Goal: Task Accomplishment & Management: Complete application form

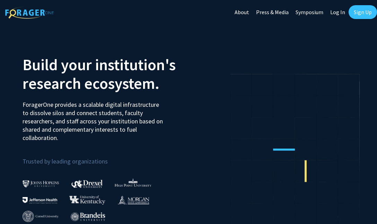
click at [335, 13] on link "Log In" at bounding box center [338, 12] width 22 height 24
select select
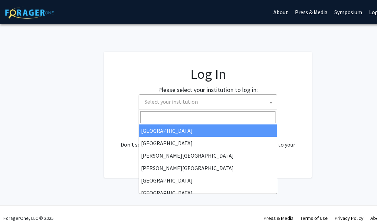
click at [199, 104] on span "Select your institution" at bounding box center [209, 102] width 135 height 14
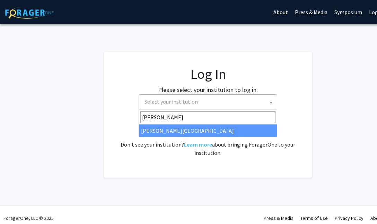
type input "wayne"
select select "21"
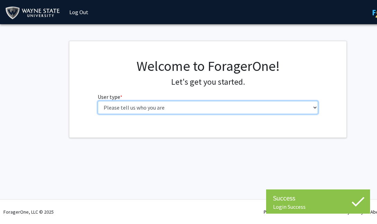
select select "2: masters"
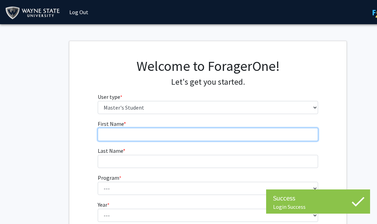
click at [172, 132] on input "First Name * required" at bounding box center [208, 134] width 221 height 13
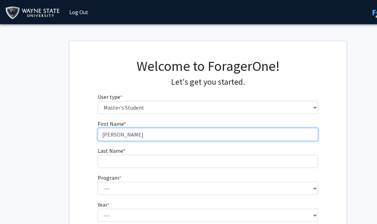
type input "[PERSON_NAME]"
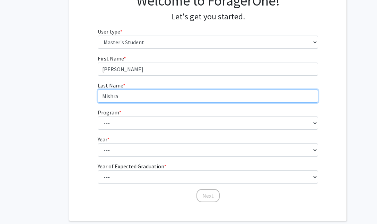
scroll to position [66, 0]
type input "Mishra"
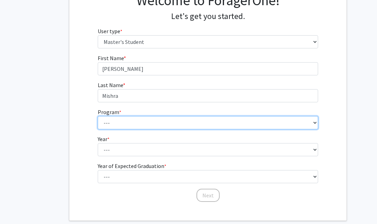
select select "18: 1530"
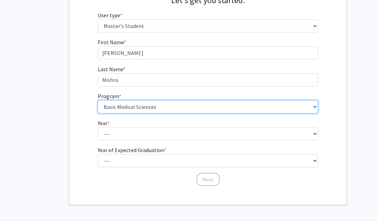
scroll to position [83, 0]
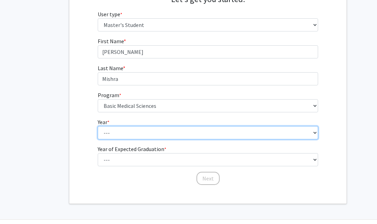
select select "1: first_year"
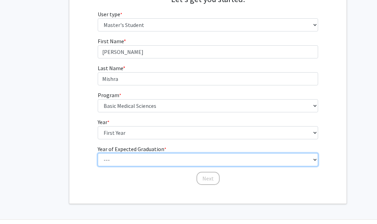
select select "2: 2026"
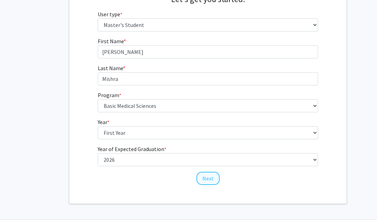
click at [206, 180] on button "Next" at bounding box center [207, 178] width 23 height 13
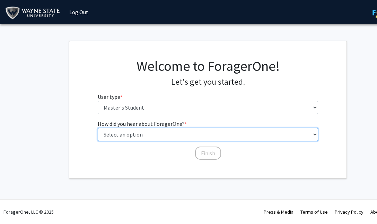
select select "3: university_website"
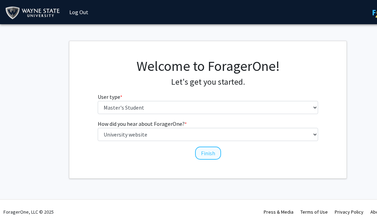
click at [206, 156] on button "Finish" at bounding box center [208, 153] width 26 height 13
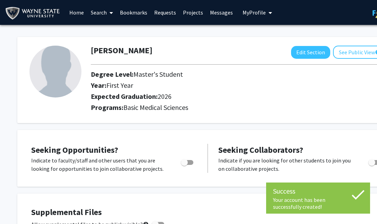
scroll to position [14, 0]
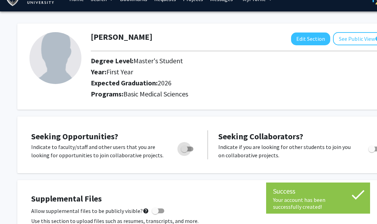
click at [190, 151] on span "Toggle" at bounding box center [187, 149] width 12 height 5
click at [184, 152] on input "Are you actively seeking opportunities?" at bounding box center [184, 152] width 0 height 0
checkbox input "true"
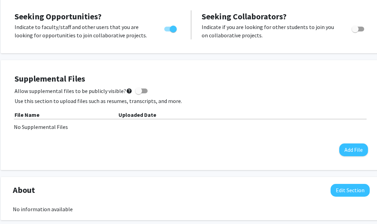
scroll to position [134, 18]
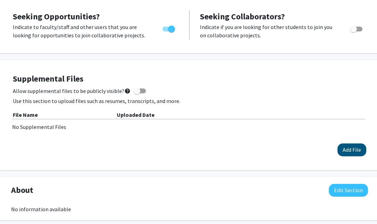
click at [348, 152] on button "Add File" at bounding box center [351, 150] width 29 height 13
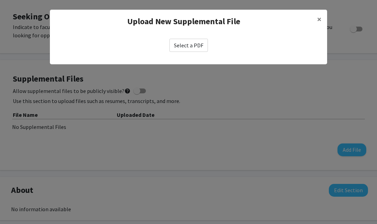
click at [183, 47] on label "Select a PDF" at bounding box center [188, 45] width 38 height 13
click at [0, 0] on input "Select a PDF" at bounding box center [0, 0] width 0 height 0
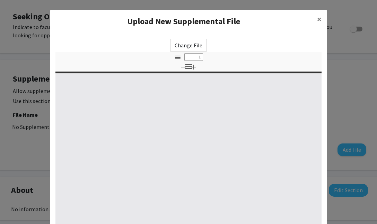
select select "custom"
type input "0"
select select "custom"
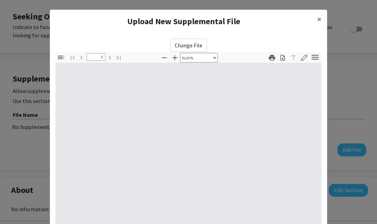
type input "1"
select select "auto"
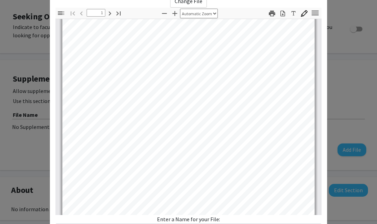
scroll to position [109, 0]
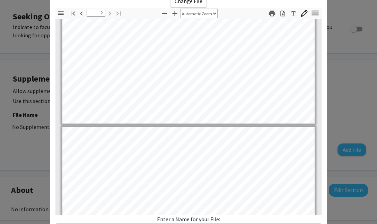
type input "1"
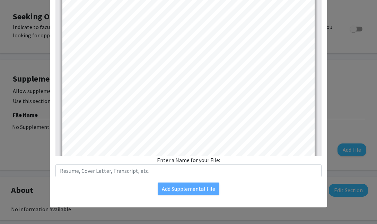
scroll to position [104, 0]
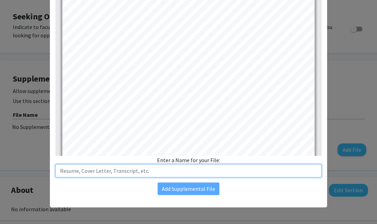
click at [221, 170] on input "text" at bounding box center [188, 170] width 266 height 13
type input "Resume"
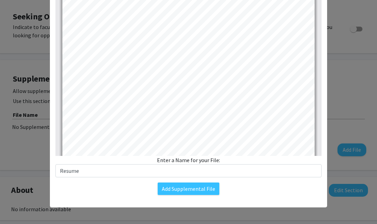
click at [275, 189] on div "Add Supplemental File" at bounding box center [188, 189] width 266 height 12
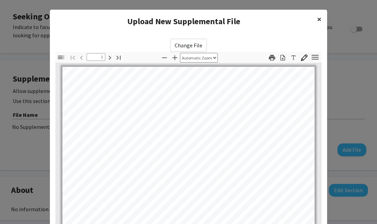
scroll to position [0, 0]
click at [314, 20] on button "×" at bounding box center [319, 19] width 16 height 19
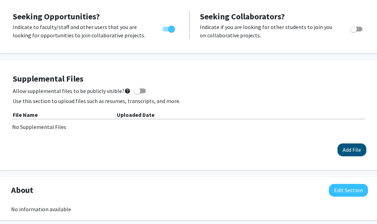
click at [341, 151] on button "Add File" at bounding box center [351, 150] width 29 height 13
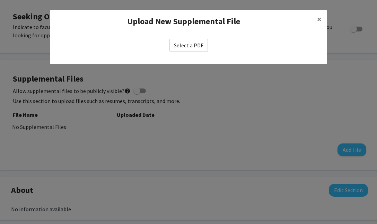
click at [191, 50] on label "Select a PDF" at bounding box center [188, 45] width 38 height 13
click at [0, 0] on input "Select a PDF" at bounding box center [0, 0] width 0 height 0
select select "custom"
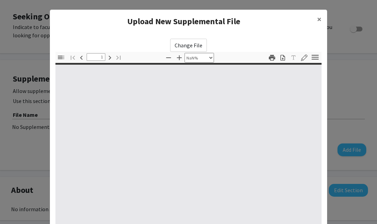
type input "0"
select select "custom"
type input "1"
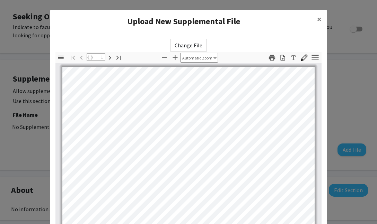
select select "auto"
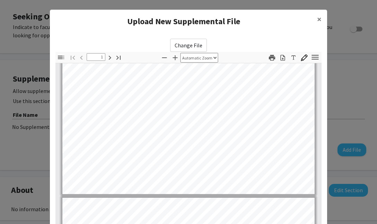
type input "2"
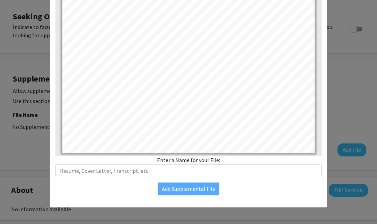
scroll to position [104, 0]
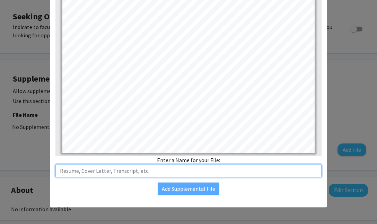
click at [149, 171] on input "text" at bounding box center [188, 170] width 266 height 13
type input "Resume"
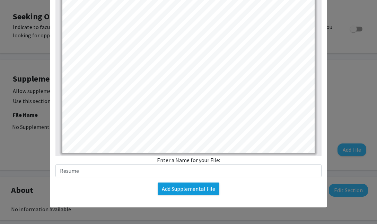
click at [182, 185] on button "Add Supplemental File" at bounding box center [189, 189] width 62 height 12
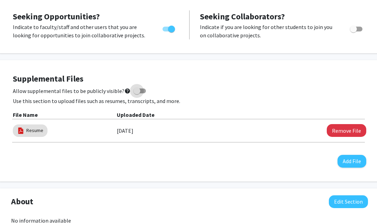
click at [137, 95] on span at bounding box center [136, 91] width 7 height 7
click at [137, 94] on input "Allow supplemental files to be publicly visible? help" at bounding box center [136, 93] width 0 height 0
checkbox input "true"
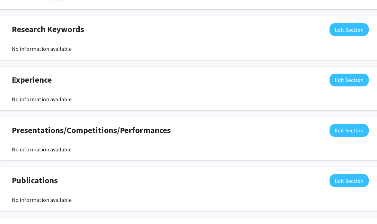
scroll to position [356, 18]
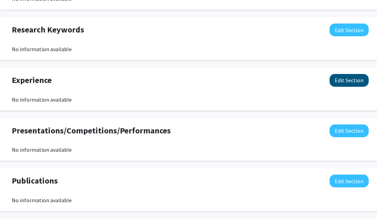
click at [342, 86] on button "Edit Section" at bounding box center [348, 80] width 39 height 13
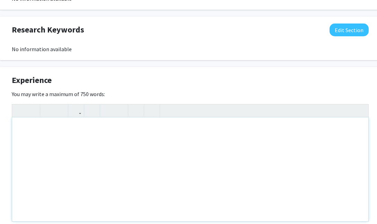
click at [169, 136] on div "Note to users with screen readers: Please deactivate our accessibility plugin f…" at bounding box center [190, 170] width 356 height 104
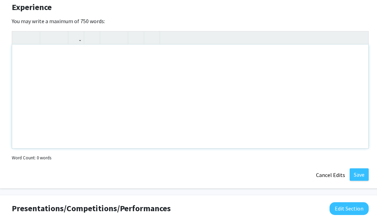
scroll to position [430, 18]
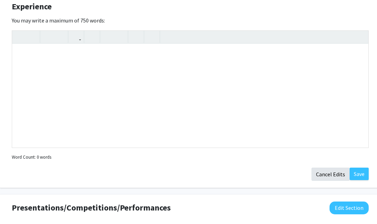
click at [320, 173] on button "Cancel Edits" at bounding box center [330, 174] width 38 height 13
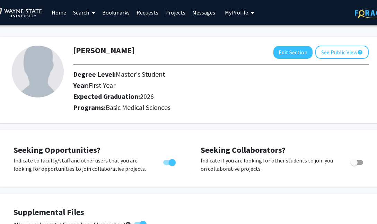
scroll to position [0, 18]
click at [335, 59] on button "See Public View help" at bounding box center [341, 52] width 53 height 13
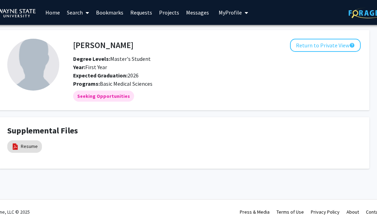
scroll to position [0, 24]
click at [86, 16] on span at bounding box center [86, 13] width 6 height 24
click at [92, 34] on span "Faculty/Staff" at bounding box center [88, 32] width 51 height 14
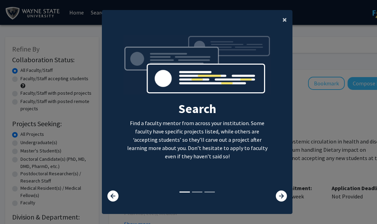
click at [285, 20] on span "×" at bounding box center [284, 19] width 5 height 11
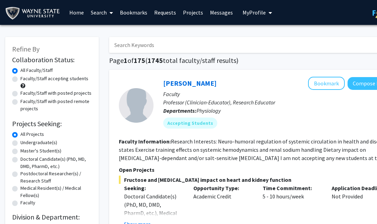
click at [74, 78] on label "Faculty/Staff accepting students" at bounding box center [54, 78] width 68 height 7
click at [25, 78] on input "Faculty/Staff accepting students" at bounding box center [22, 77] width 5 height 5
radio input "true"
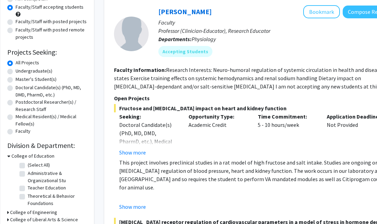
scroll to position [72, 6]
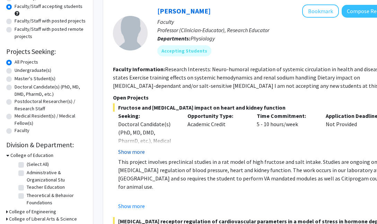
click at [134, 153] on button "Show more" at bounding box center [131, 152] width 27 height 8
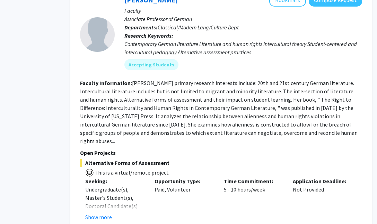
scroll to position [421, 39]
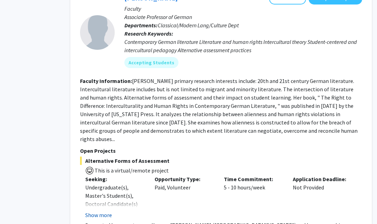
click at [105, 211] on button "Show more" at bounding box center [98, 215] width 27 height 8
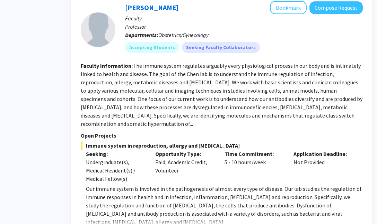
scroll to position [1576, 38]
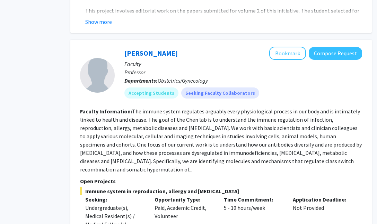
scroll to position [1527, 39]
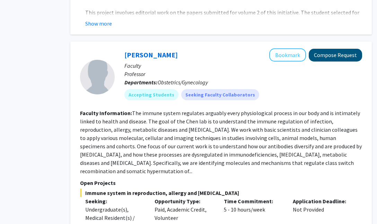
click at [322, 49] on button "Compose Request" at bounding box center [335, 55] width 53 height 13
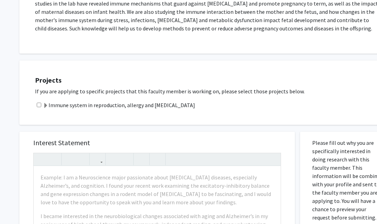
scroll to position [207, 3]
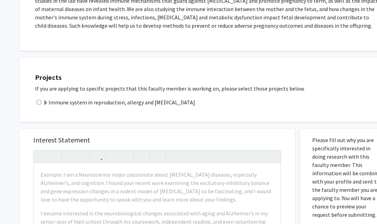
click at [178, 105] on label "Immune system in reproduction, allergy and [MEDICAL_DATA]" at bounding box center [119, 102] width 152 height 8
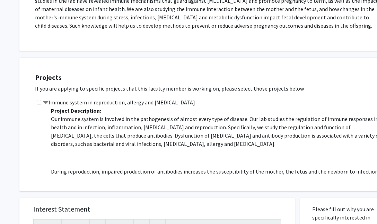
click at [39, 104] on input "checkbox" at bounding box center [39, 102] width 5 height 5
checkbox input "true"
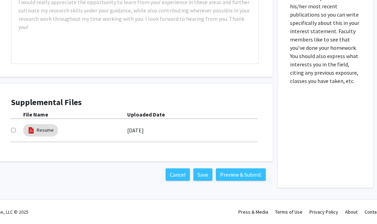
scroll to position [535, 25]
click at [14, 131] on input "checkbox" at bounding box center [13, 130] width 5 height 5
checkbox input "true"
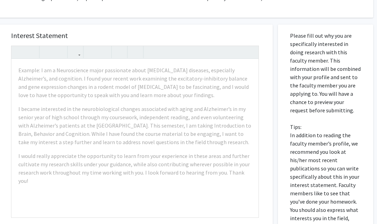
scroll to position [381, 25]
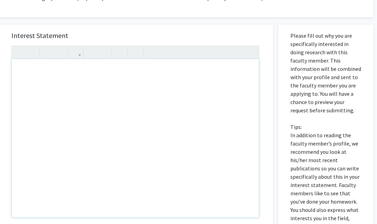
click at [150, 116] on div "Note to users with screen readers: Please press Alt+0 or Option+0 to deactivate…" at bounding box center [135, 138] width 247 height 159
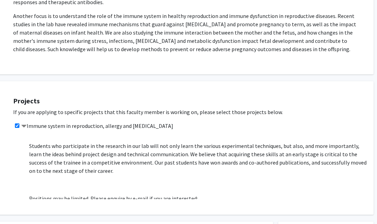
scroll to position [150, 0]
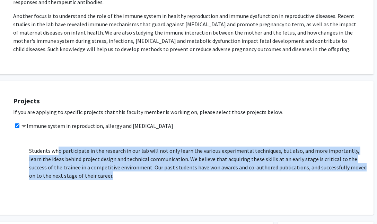
drag, startPoint x: 88, startPoint y: 177, endPoint x: 58, endPoint y: 152, distance: 38.6
click at [58, 152] on p "Students who participate in the research in our lab will not only learn the var…" at bounding box center [197, 163] width 337 height 33
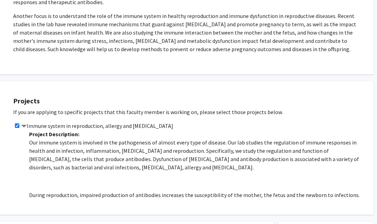
scroll to position [0, 0]
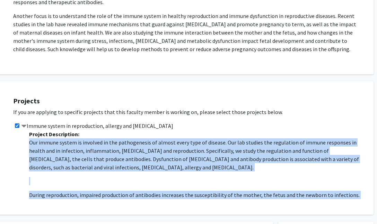
click at [29, 142] on div "Project Description: Our immune system is involved in the pathogenesis of almos…" at bounding box center [195, 164] width 343 height 69
copy span "Our immune system is involved in the pathogenesis of almost every type of disea…"
click at [69, 140] on p "Our immune system is involved in the pathogenesis of almost every type of disea…" at bounding box center [197, 155] width 337 height 33
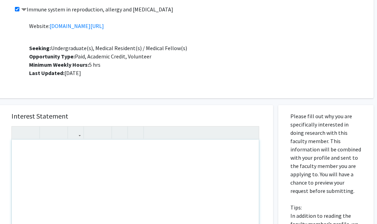
scroll to position [301, 25]
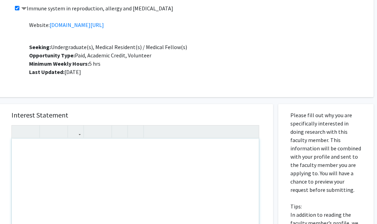
click at [99, 174] on div "Note to users with screen readers: Please press Alt+0 or Option+0 to deactivate…" at bounding box center [135, 218] width 247 height 159
paste div "Note to users with screen readers: Please press Alt+0 or Option+0 to deactivate…"
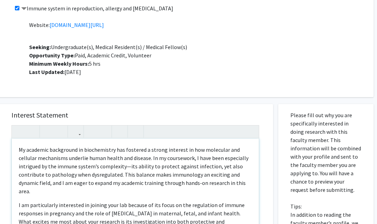
type textarea "<l>Ip dolorsit ametconsec ad elitseddoeiu tem incididu u labore etdolore ma ali…"
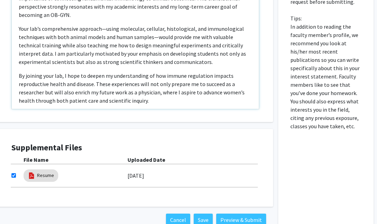
scroll to position [507, 25]
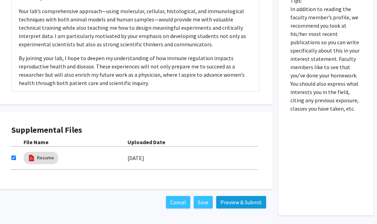
click at [231, 203] on button "Preview & Submit" at bounding box center [241, 202] width 50 height 12
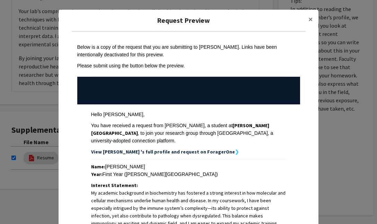
scroll to position [0, 0]
click at [313, 19] on button "×" at bounding box center [311, 19] width 16 height 19
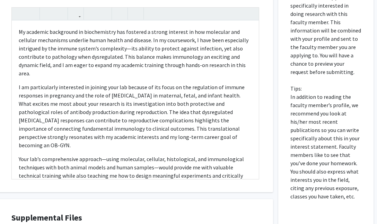
scroll to position [414, 25]
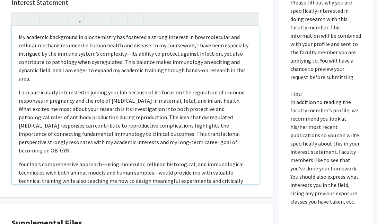
click at [20, 39] on p "My academic background in biochemistry has fostered a strong interest in how mo…" at bounding box center [135, 58] width 233 height 50
click at [27, 37] on p "My academic background in biochemistry has fostered a strong interest in how mo…" at bounding box center [135, 58] width 233 height 50
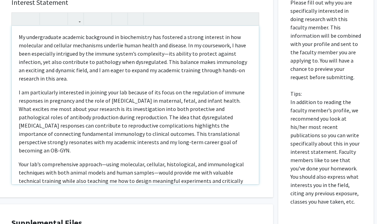
click at [20, 38] on p "My undergraduate academic background in biochemistry has fostered a strong inte…" at bounding box center [135, 58] width 233 height 50
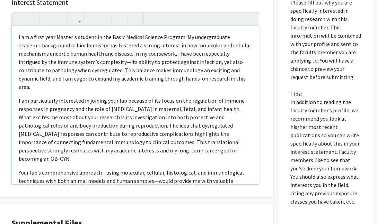
click at [162, 37] on p "I am a first year Master's student in the Basic Medical Science Program. My und…" at bounding box center [135, 62] width 233 height 58
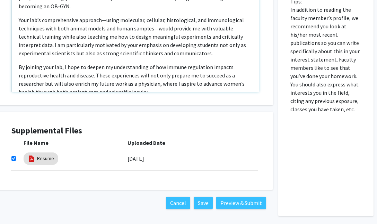
scroll to position [515, 25]
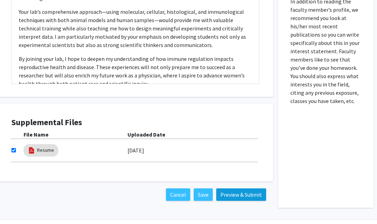
click at [228, 201] on button "Preview & Submit" at bounding box center [241, 195] width 50 height 12
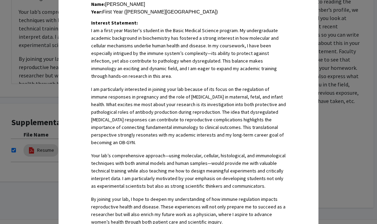
scroll to position [150, 0]
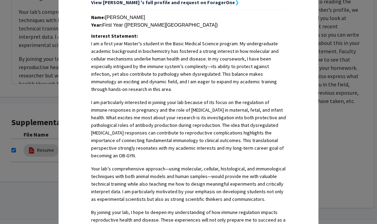
click at [331, 134] on div "Request Preview × Below is a copy of the request that you are submitting to [PE…" at bounding box center [188, 112] width 377 height 224
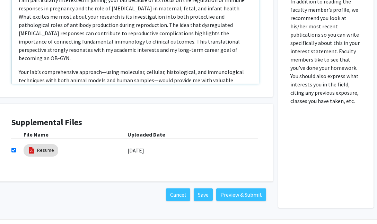
scroll to position [0, 0]
click at [104, 68] on p "Your lab’s comprehensive approach—using molecular, cellular, histological, and …" at bounding box center [135, 89] width 233 height 42
click at [156, 68] on p "Your lab’s comprehensive approach - using molecular, cellular, histological, an…" at bounding box center [135, 89] width 233 height 42
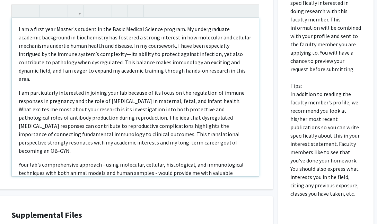
scroll to position [419, 25]
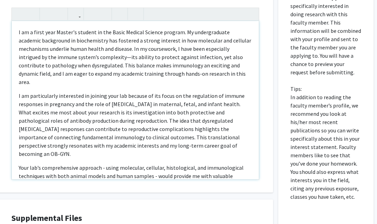
click at [90, 60] on p "I am a first year Master's student in the Basic Medical Science program. My und…" at bounding box center [135, 57] width 233 height 58
click at [48, 65] on p "I am a first year Master's student in the Basic Medical Science program. My und…" at bounding box center [135, 57] width 233 height 58
click at [46, 70] on p "I am a first year Master's student in the Basic Medical Science program. My und…" at bounding box center [135, 57] width 233 height 58
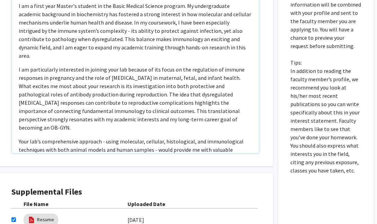
scroll to position [439, 25]
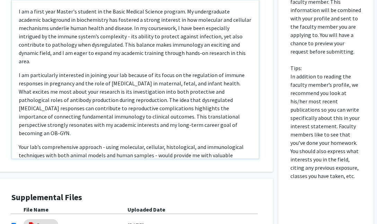
click at [40, 45] on p "I am a first year Master's student in the Basic Medical Science program. My und…" at bounding box center [135, 36] width 233 height 58
click at [52, 46] on p "I am a first year Master's student in the Basic Medical Science program. My und…" at bounding box center [135, 36] width 233 height 58
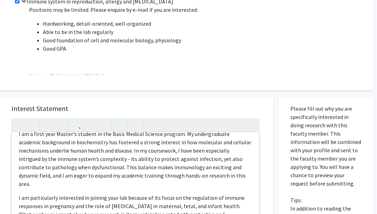
scroll to position [16, 0]
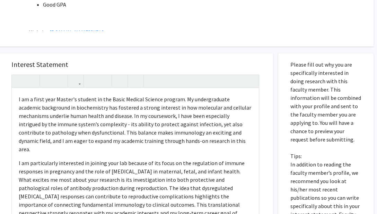
scroll to position [353, 25]
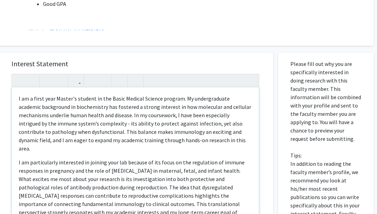
click at [53, 131] on p "I am a first year Master's student in the Basic Medical Science program. My und…" at bounding box center [135, 123] width 233 height 58
type textarea "<l>I do s ametc adip Elitse'd eiusmod te inc Utlab Etdolor Magnaal enimadm. Ve …"
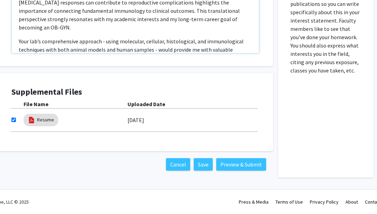
scroll to position [546, 25]
click at [230, 167] on button "Preview & Submit" at bounding box center [241, 164] width 50 height 12
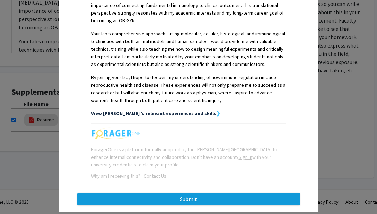
scroll to position [285, 0]
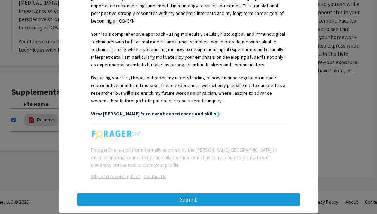
click at [213, 193] on button "Submit" at bounding box center [188, 199] width 223 height 12
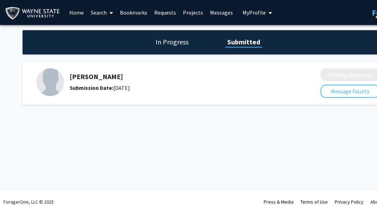
click at [107, 13] on span at bounding box center [110, 13] width 6 height 24
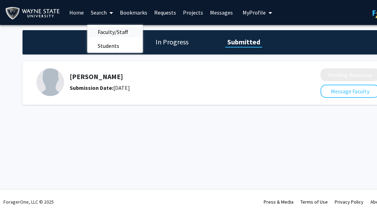
click at [117, 29] on span "Faculty/Staff" at bounding box center [112, 32] width 51 height 14
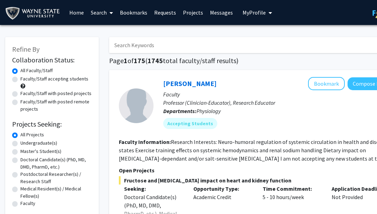
click at [71, 78] on label "Faculty/Staff accepting students" at bounding box center [54, 78] width 68 height 7
click at [25, 78] on input "Faculty/Staff accepting students" at bounding box center [22, 77] width 5 height 5
radio input "true"
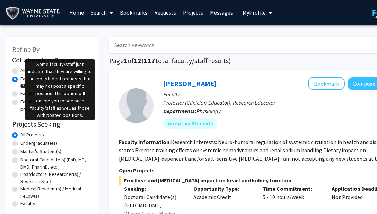
click at [24, 85] on span at bounding box center [22, 85] width 5 height 5
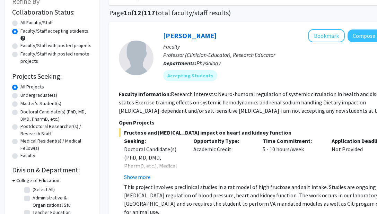
scroll to position [58, 0]
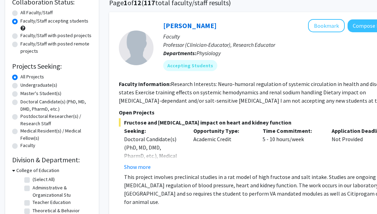
click at [53, 95] on label "Master's Student(s)" at bounding box center [40, 93] width 41 height 7
click at [25, 94] on input "Master's Student(s)" at bounding box center [22, 92] width 5 height 5
radio input "true"
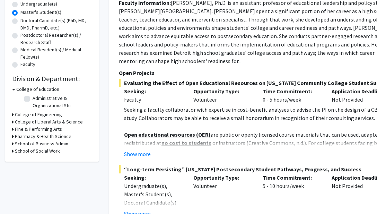
scroll to position [146, 0]
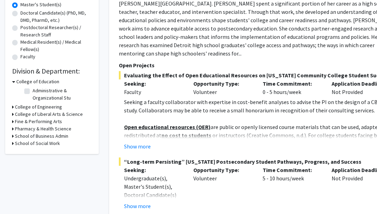
click at [16, 130] on h3 "Pharmacy & Health Science" at bounding box center [43, 128] width 56 height 7
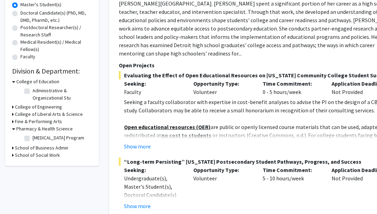
click at [16, 130] on h3 "Pharmacy & Health Science" at bounding box center [44, 128] width 56 height 7
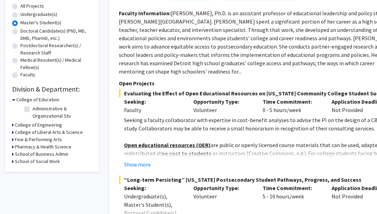
scroll to position [128, 0]
click at [20, 8] on label "All Projects" at bounding box center [32, 6] width 24 height 7
click at [20, 7] on input "All Projects" at bounding box center [22, 5] width 5 height 5
radio input "true"
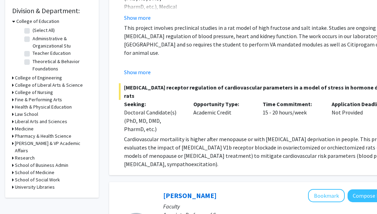
click at [23, 128] on h3 "Medicine" at bounding box center [24, 128] width 19 height 7
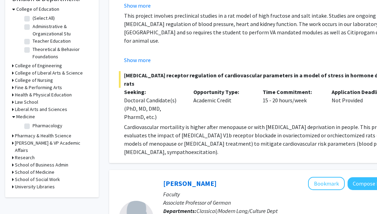
scroll to position [222, 0]
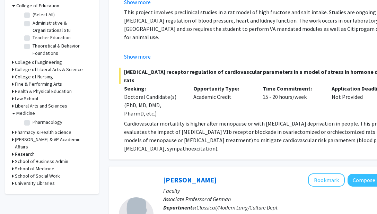
click at [25, 165] on h3 "School of Medicine" at bounding box center [34, 168] width 39 height 7
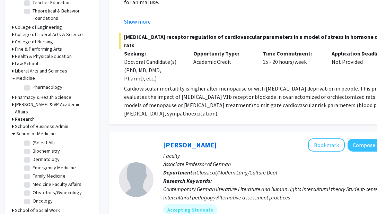
scroll to position [258, 0]
click at [33, 139] on label "(Select All)" at bounding box center [44, 142] width 22 height 7
click at [33, 139] on input "(Select All)" at bounding box center [35, 141] width 5 height 5
checkbox input "true"
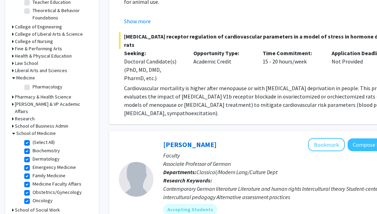
checkbox input "true"
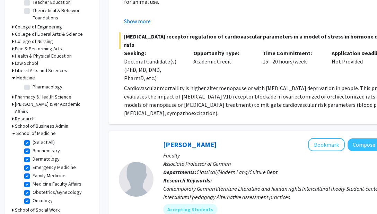
checkbox input "true"
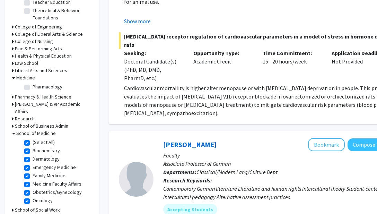
checkbox input "true"
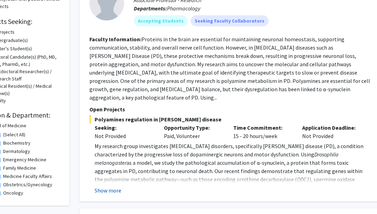
scroll to position [103, 33]
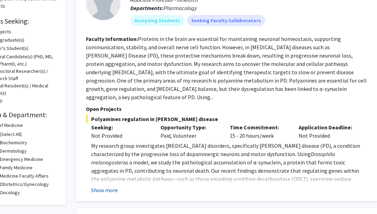
click at [109, 186] on button "Show more" at bounding box center [104, 190] width 27 height 8
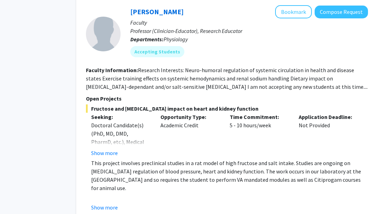
scroll to position [406, 33]
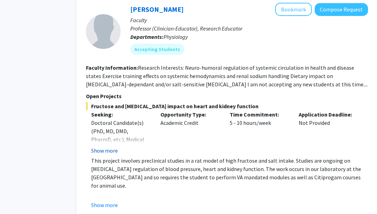
click at [107, 146] on button "Show more" at bounding box center [104, 150] width 27 height 8
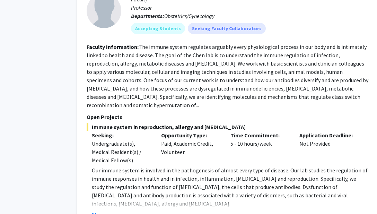
scroll to position [766, 32]
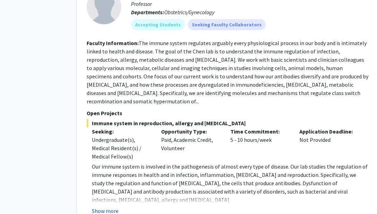
click at [107, 206] on button "Show more" at bounding box center [105, 210] width 27 height 8
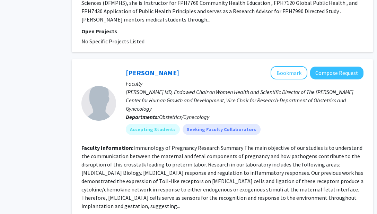
scroll to position [1852, 38]
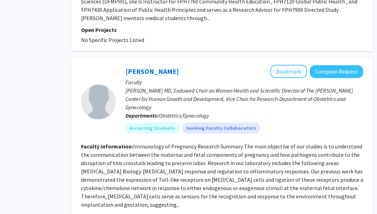
click at [296, 65] on button "Bookmark" at bounding box center [288, 71] width 37 height 13
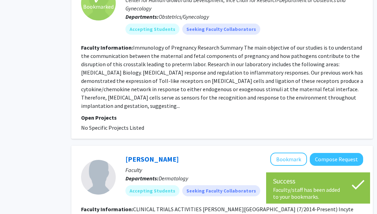
scroll to position [1989, 38]
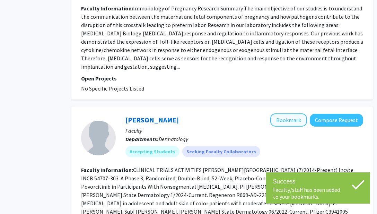
click at [298, 113] on button "Bookmark" at bounding box center [288, 119] width 37 height 13
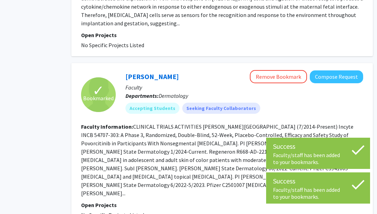
scroll to position [2034, 38]
